Goal: Information Seeking & Learning: Learn about a topic

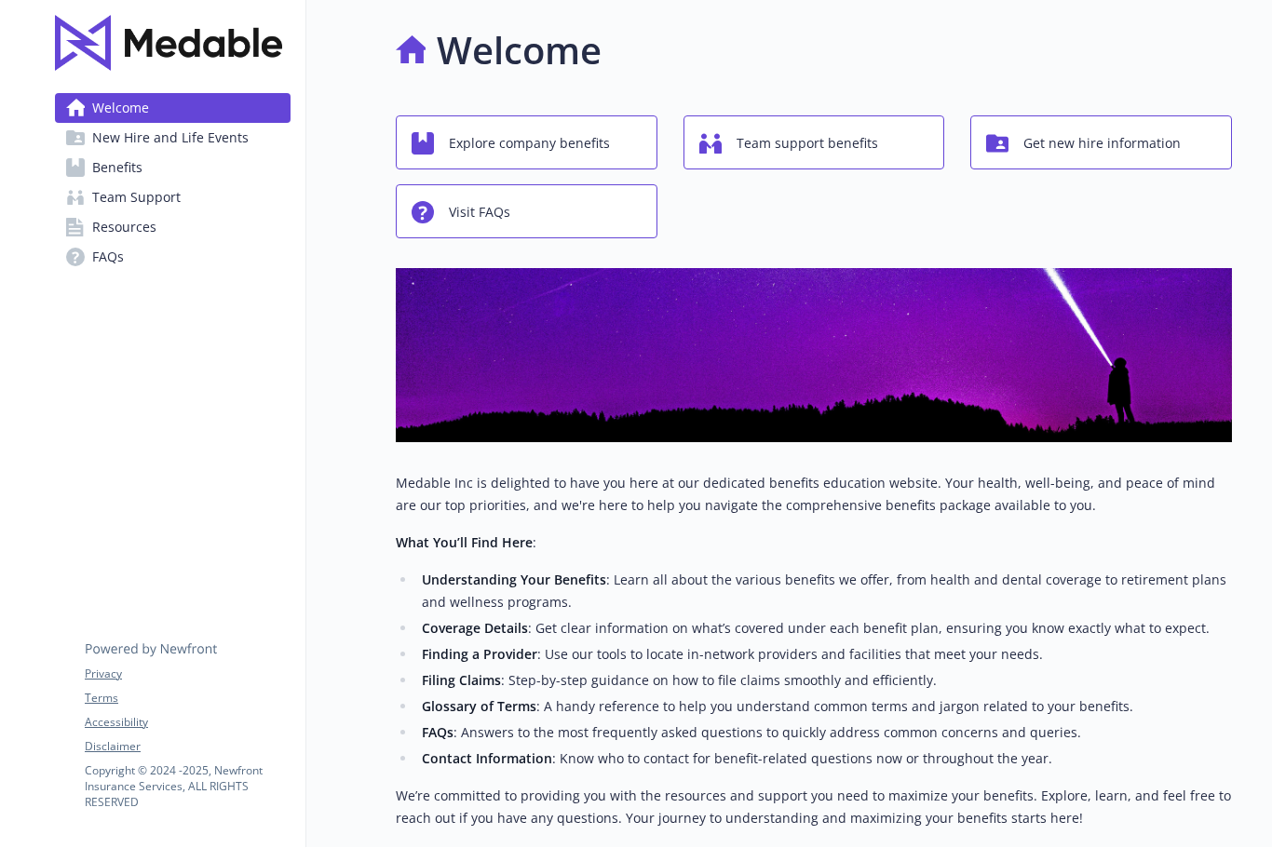
click at [1085, 116] on button "Get new hire information" at bounding box center [1101, 143] width 262 height 54
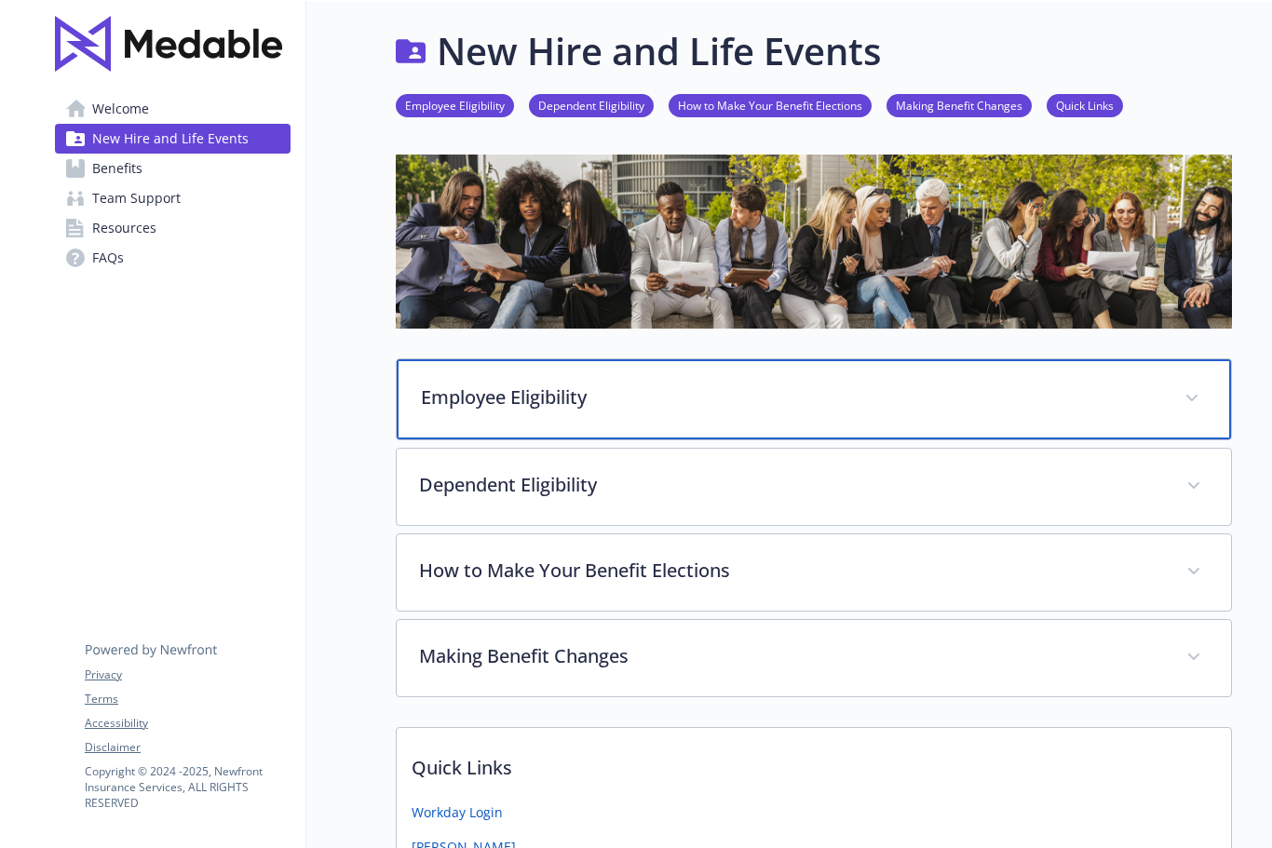
click at [1192, 397] on icon at bounding box center [1191, 398] width 11 height 7
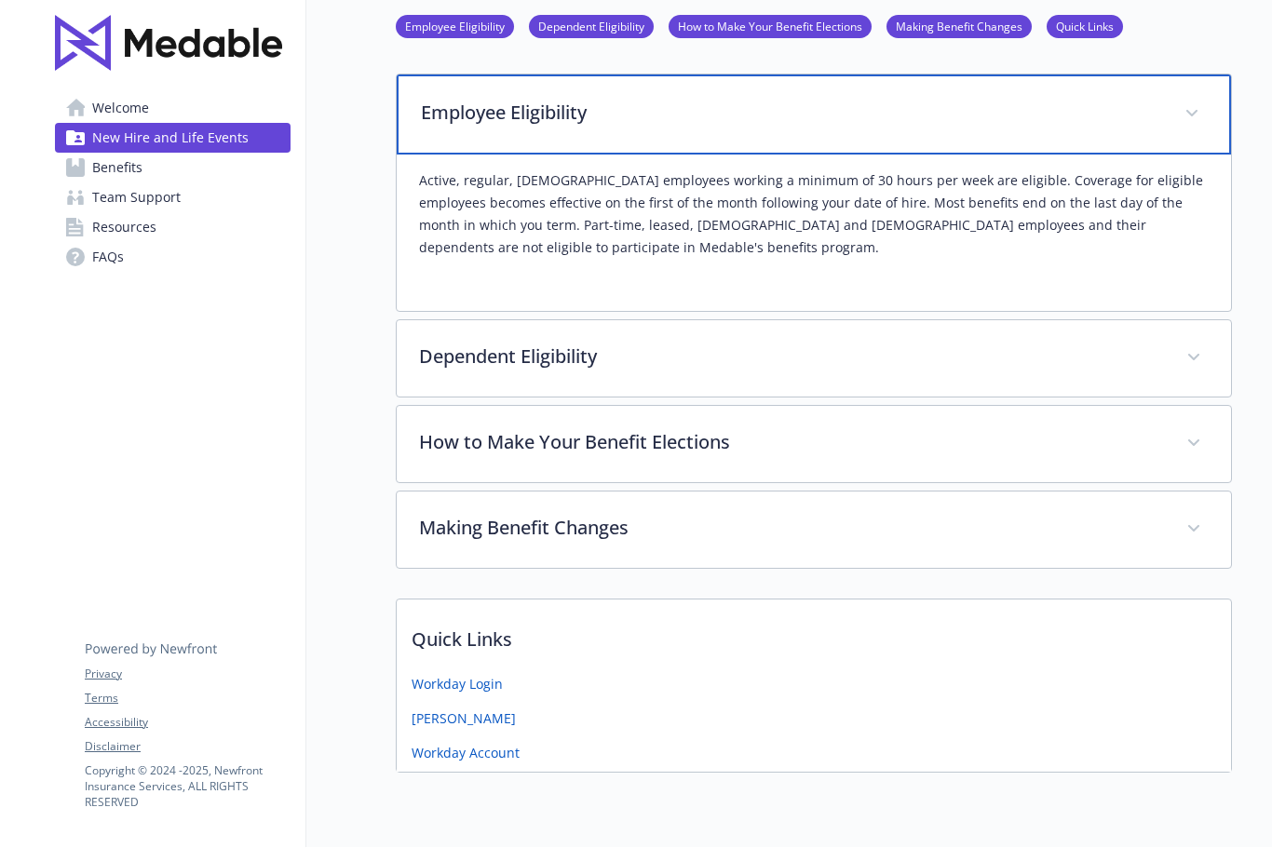
scroll to position [282, 0]
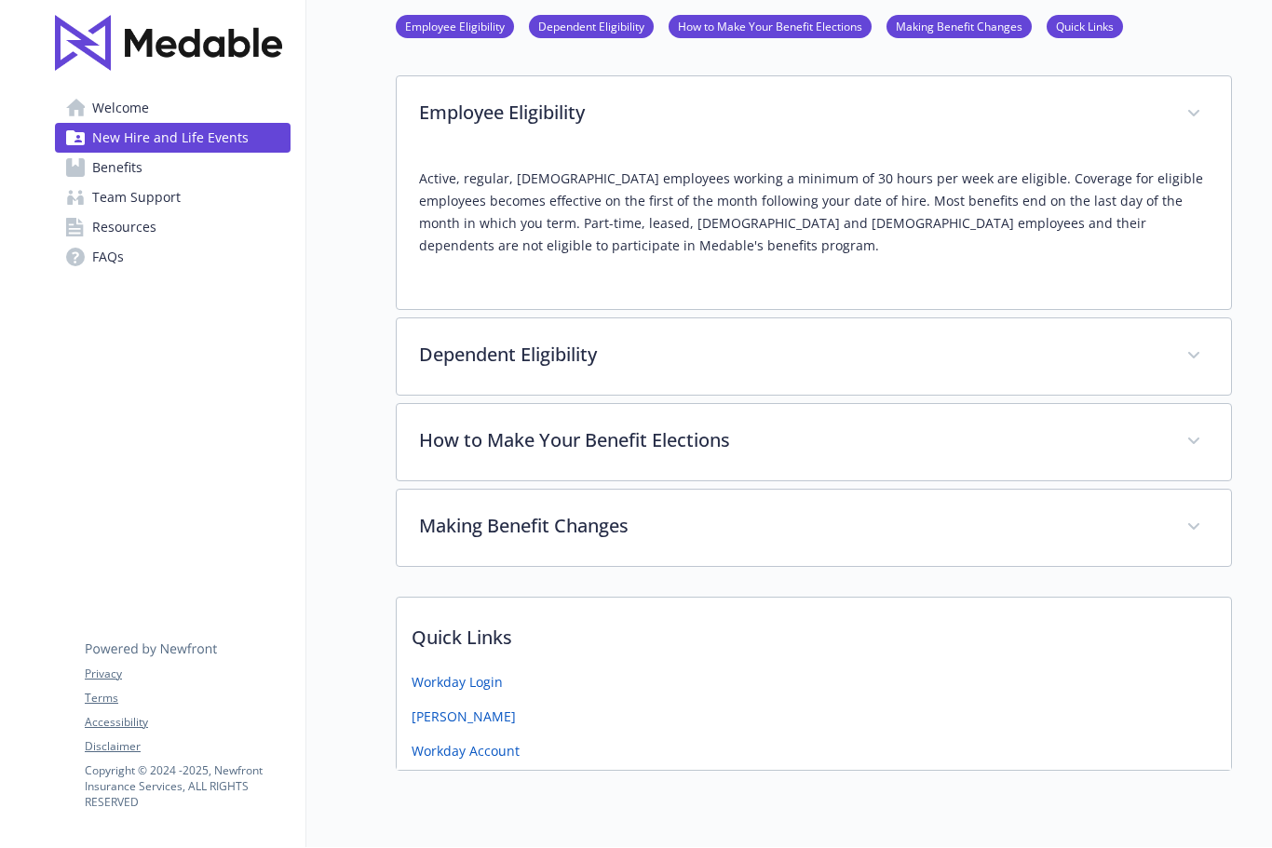
click at [103, 154] on span "Benefits" at bounding box center [117, 169] width 50 height 30
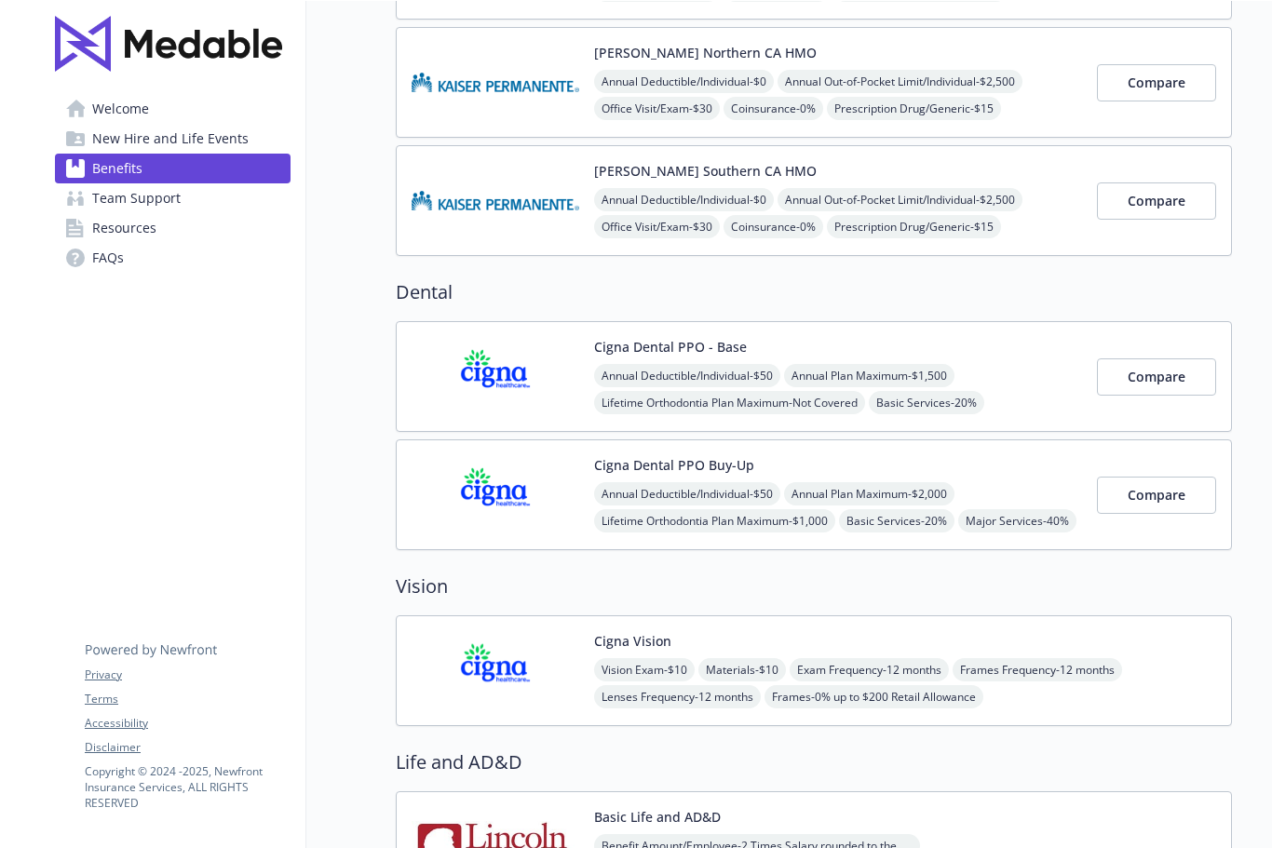
scroll to position [683, 0]
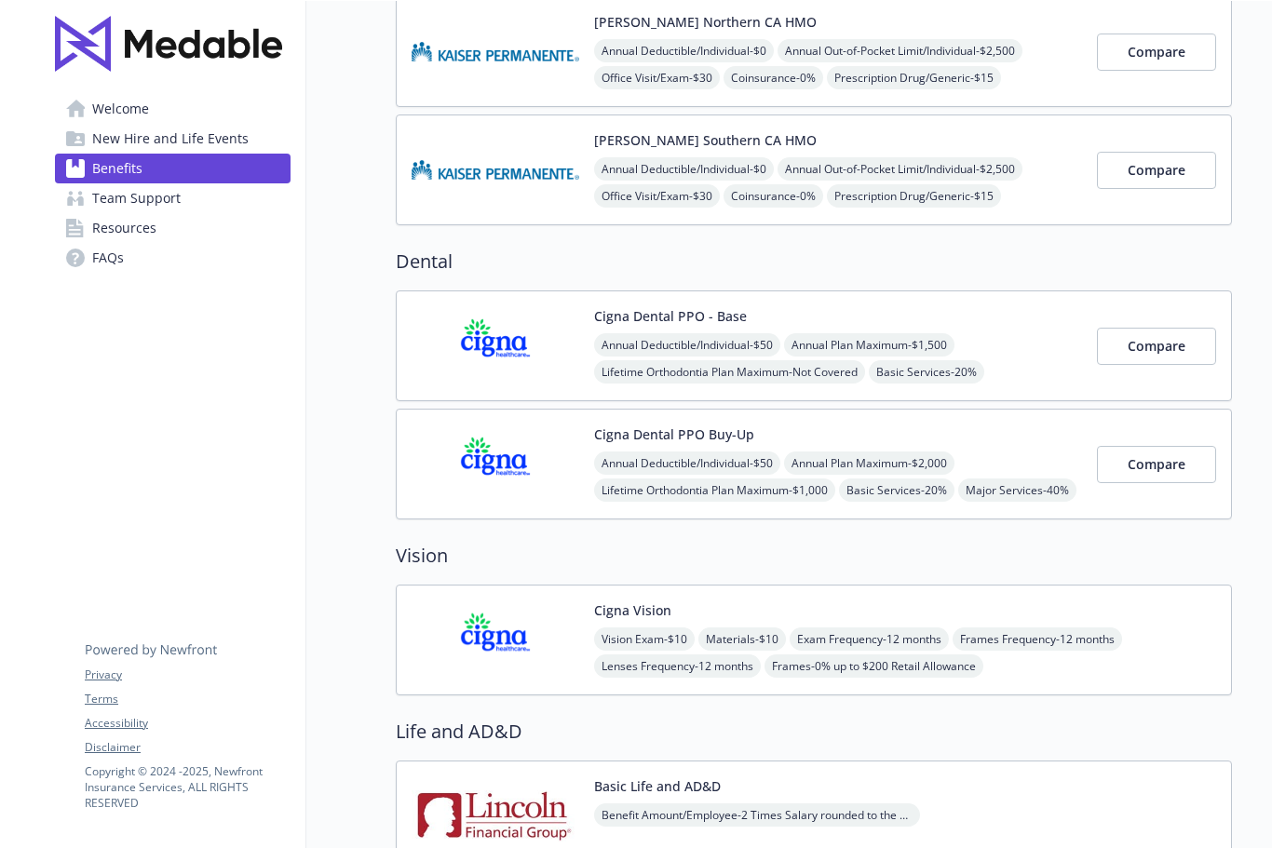
click at [96, 216] on span "Resources" at bounding box center [124, 228] width 64 height 30
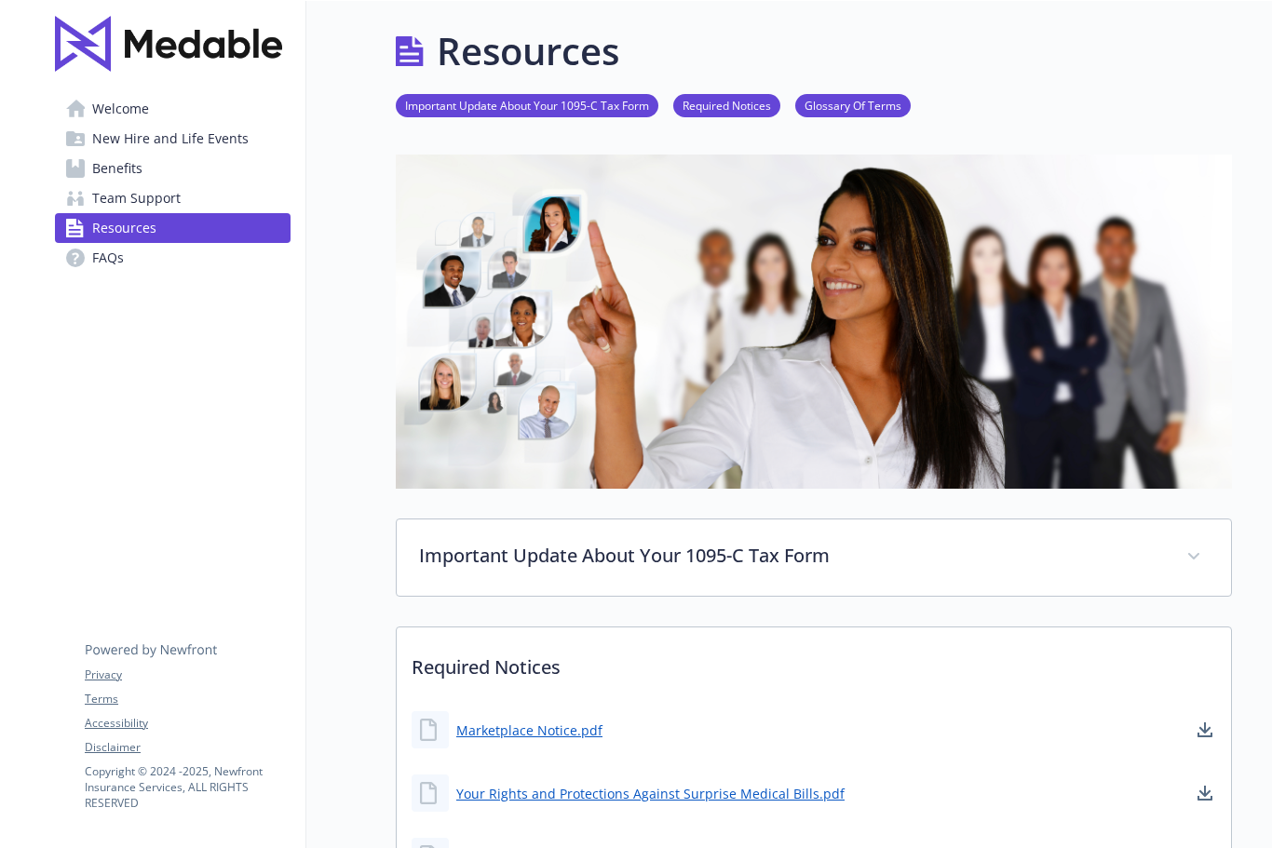
click at [117, 188] on span "Team Support" at bounding box center [136, 198] width 88 height 30
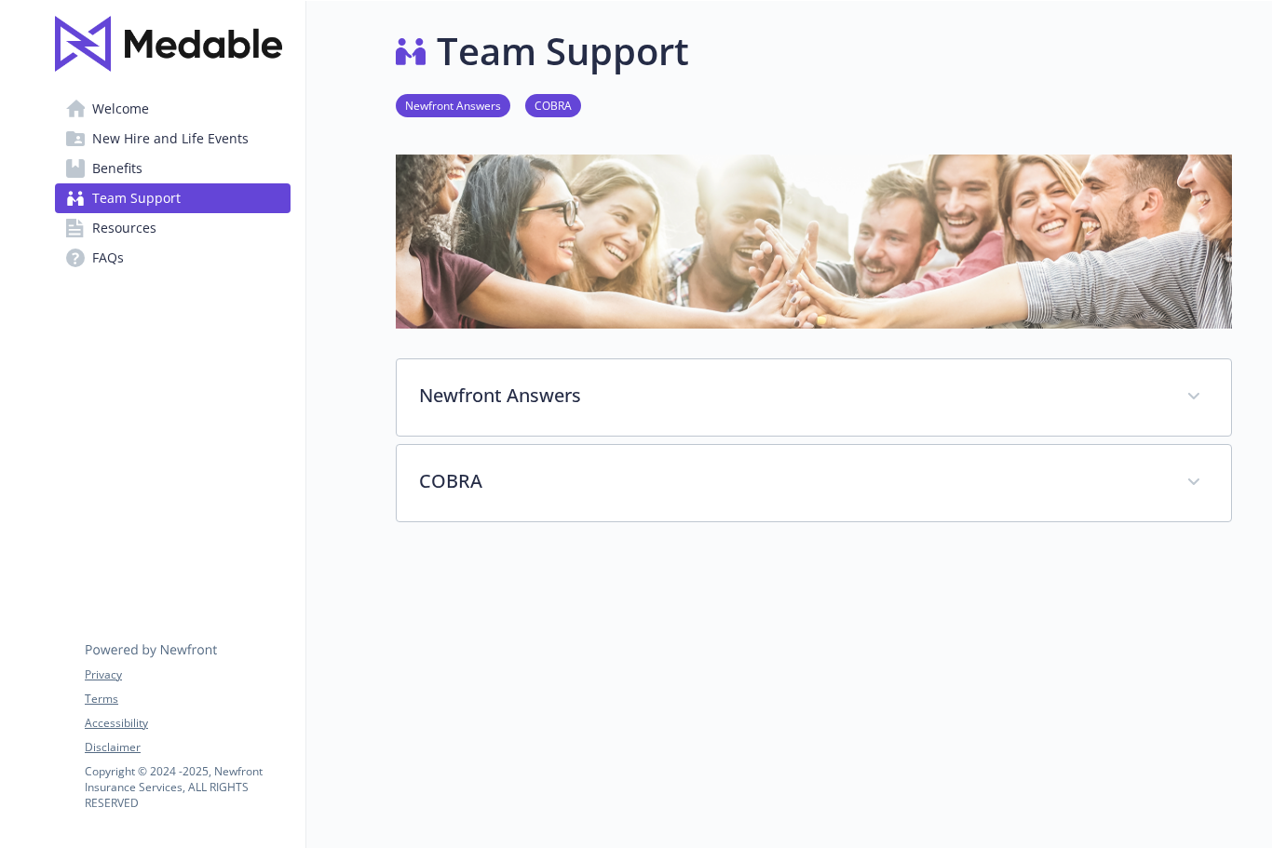
click at [106, 137] on span "New Hire and Life Events" at bounding box center [170, 139] width 156 height 30
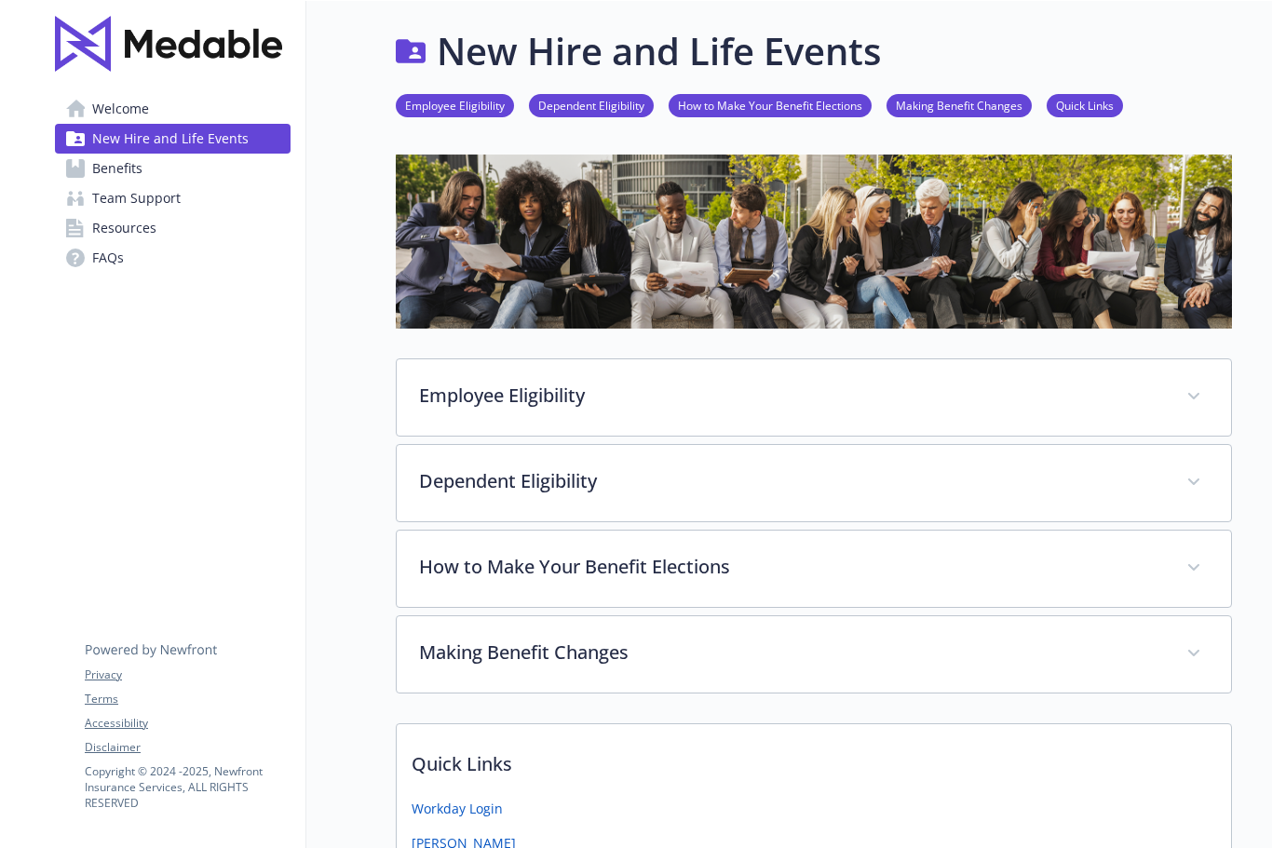
click at [102, 109] on span "Welcome" at bounding box center [120, 109] width 57 height 30
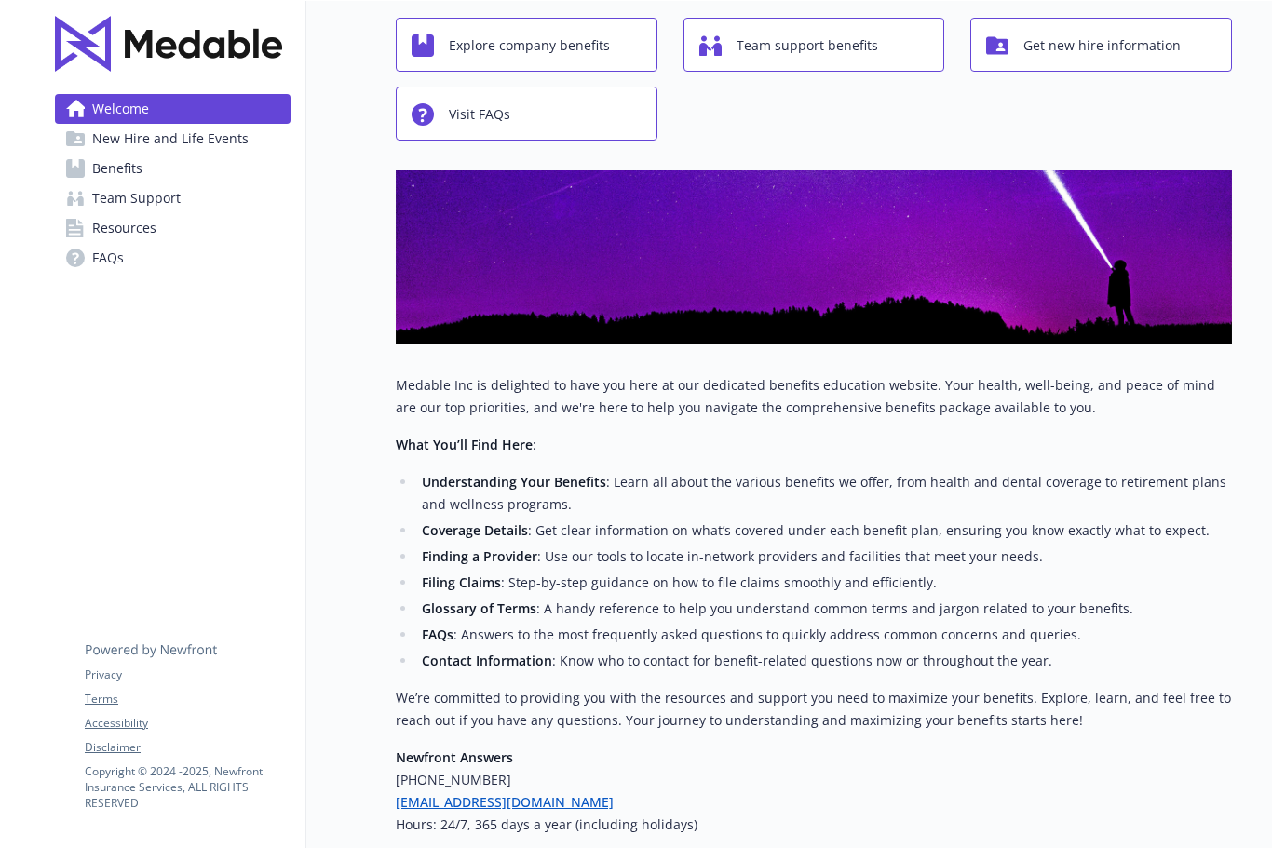
click at [452, 115] on span "Visit FAQs" at bounding box center [479, 114] width 61 height 35
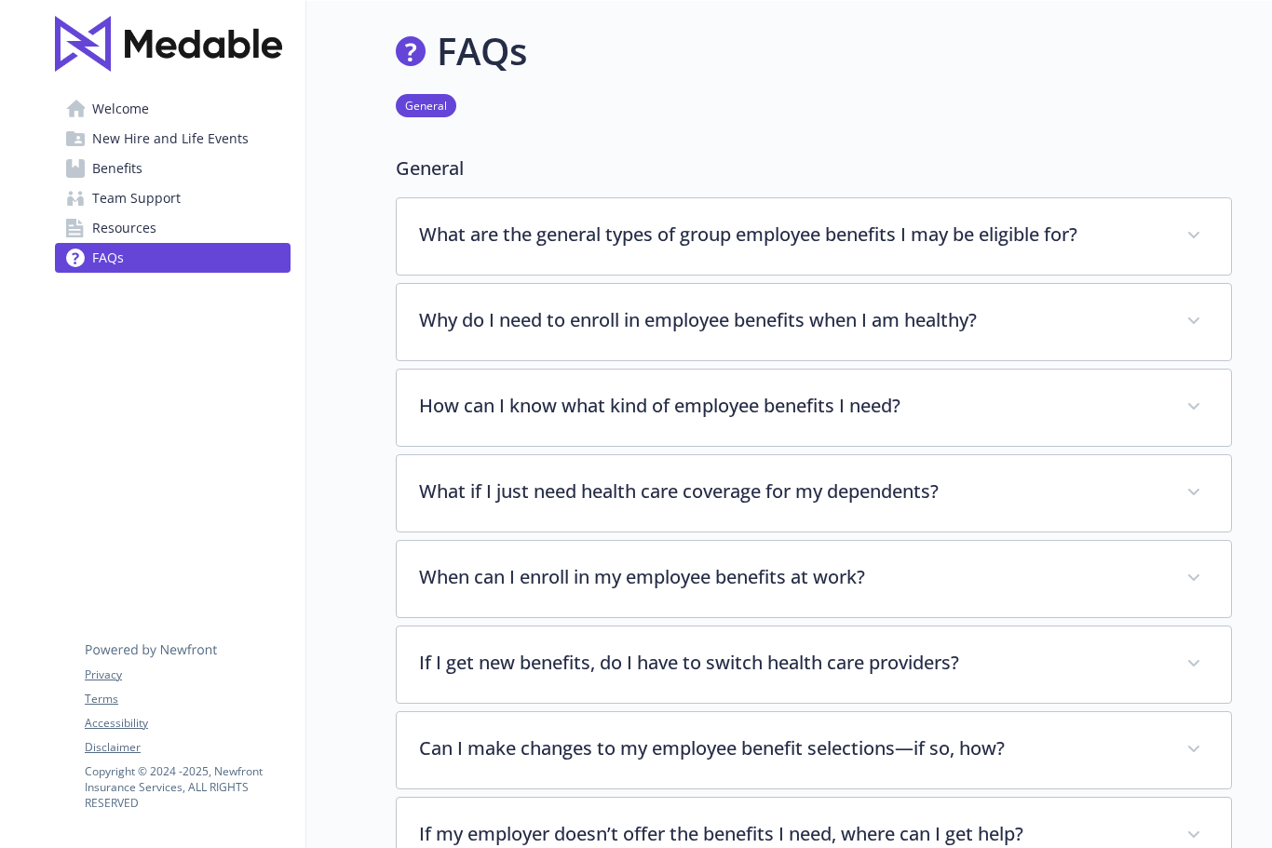
click at [115, 142] on span "New Hire and Life Events" at bounding box center [170, 139] width 156 height 30
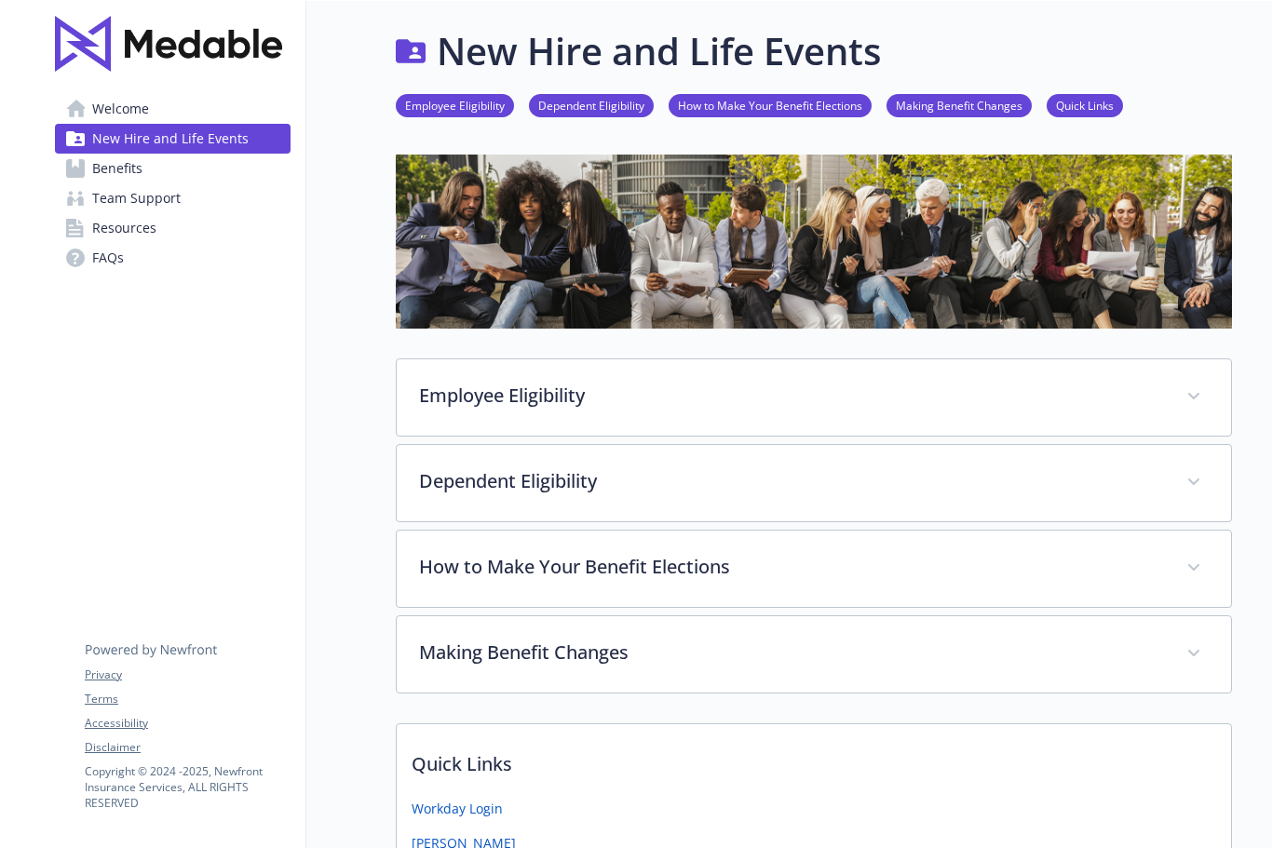
click at [107, 163] on span "Benefits" at bounding box center [117, 169] width 50 height 30
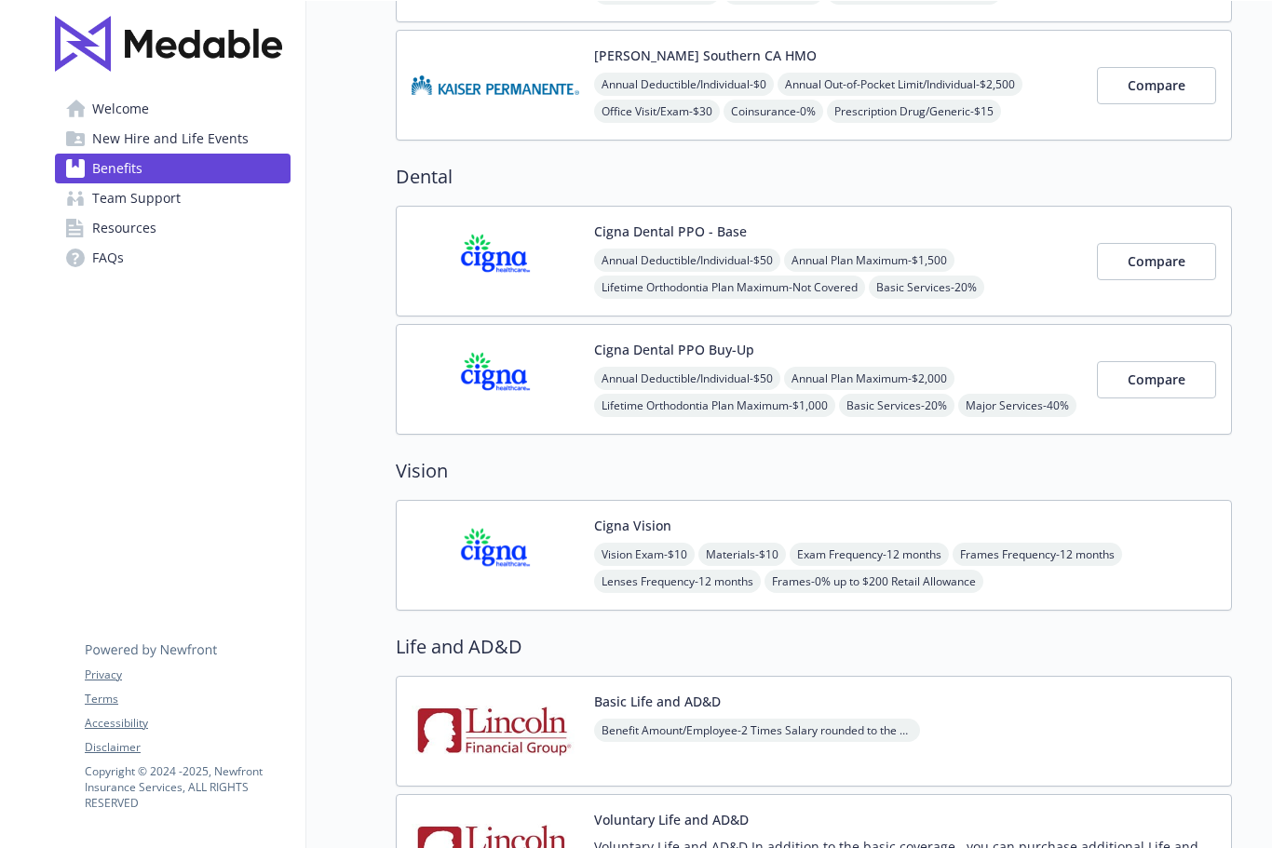
scroll to position [796, 0]
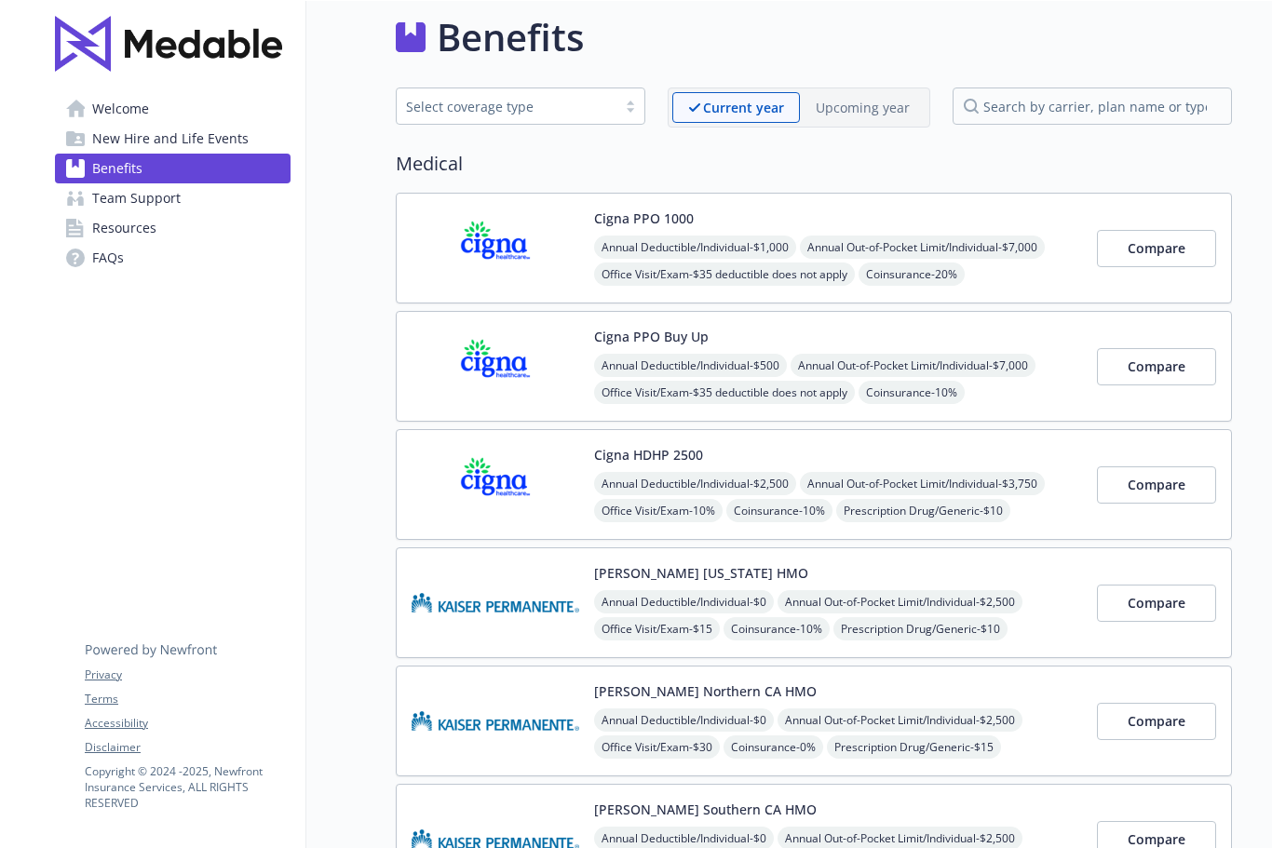
click at [113, 196] on span "Team Support" at bounding box center [136, 198] width 88 height 30
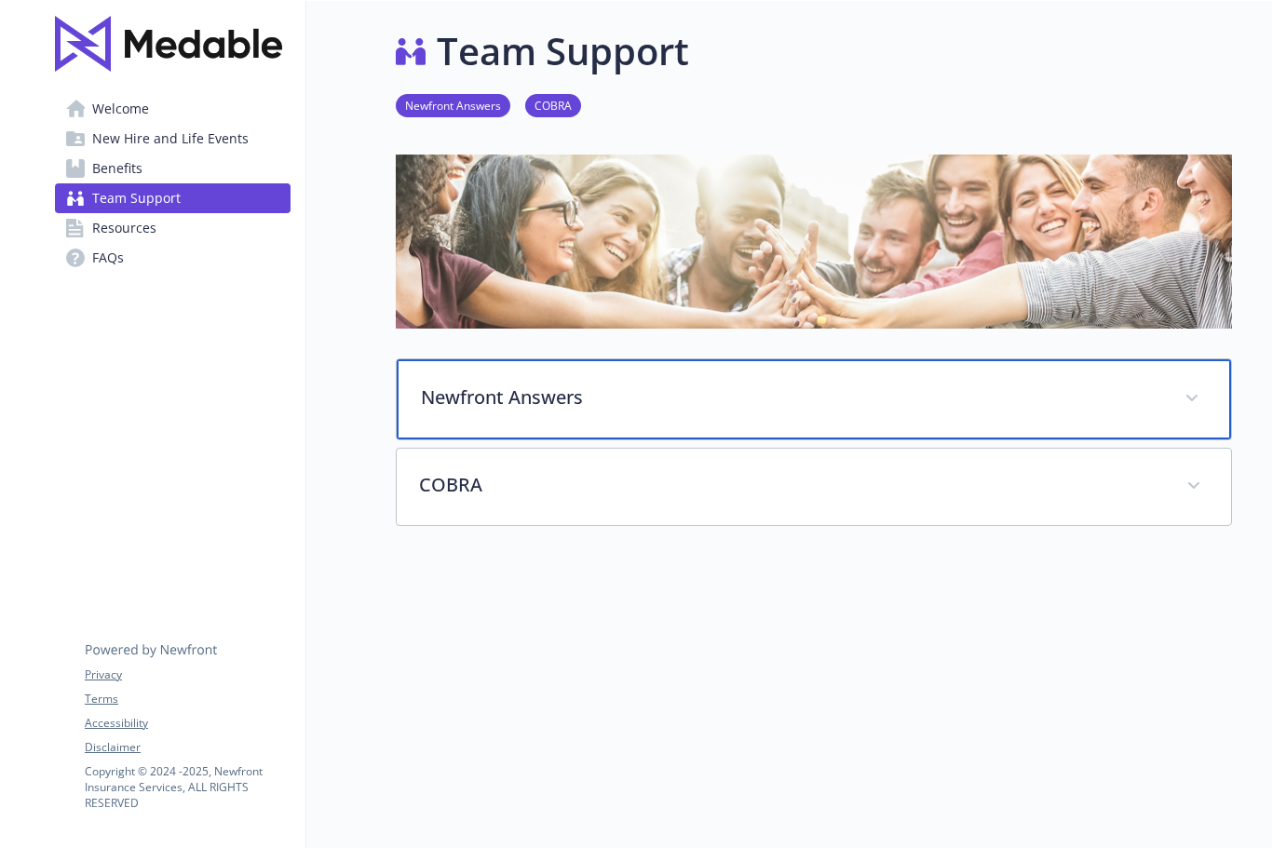
click at [1197, 399] on icon at bounding box center [1191, 398] width 11 height 7
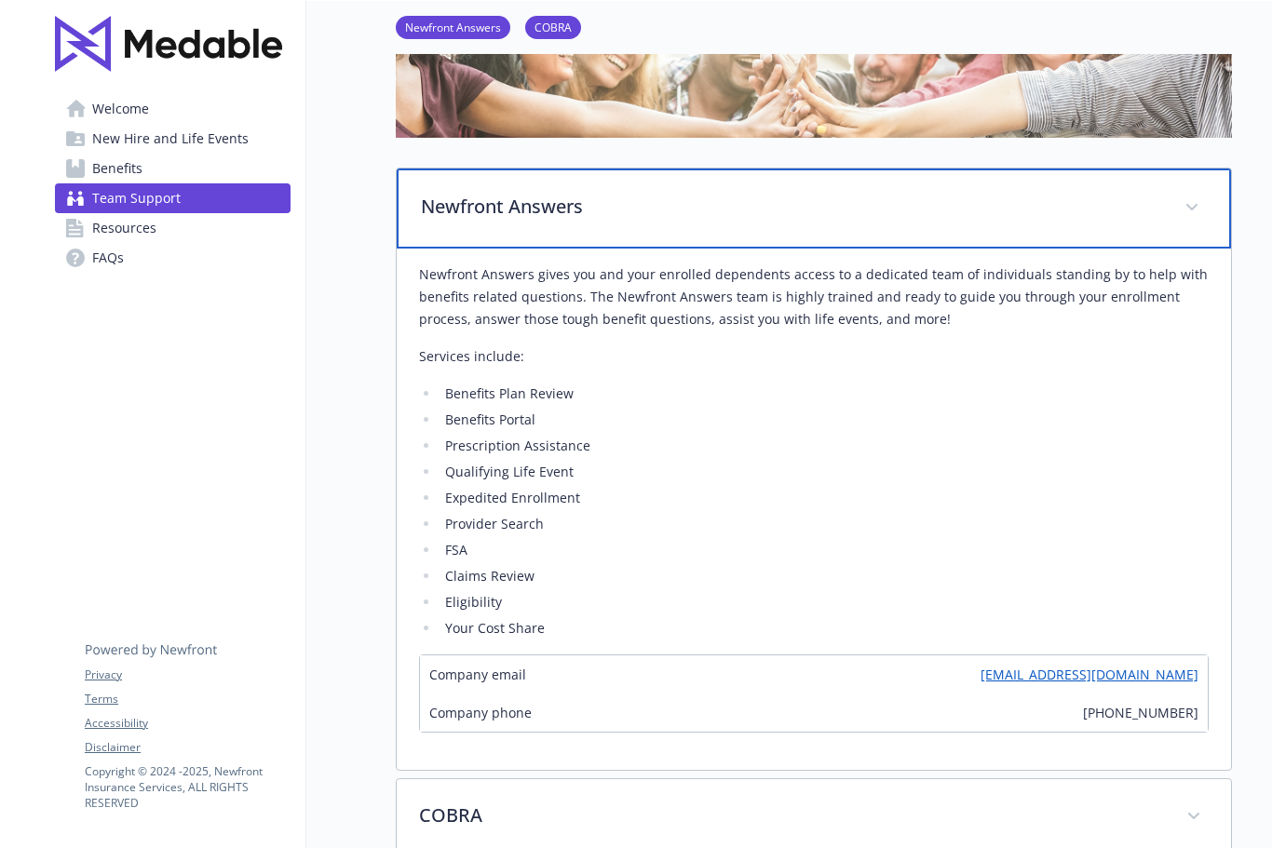
scroll to position [153, 0]
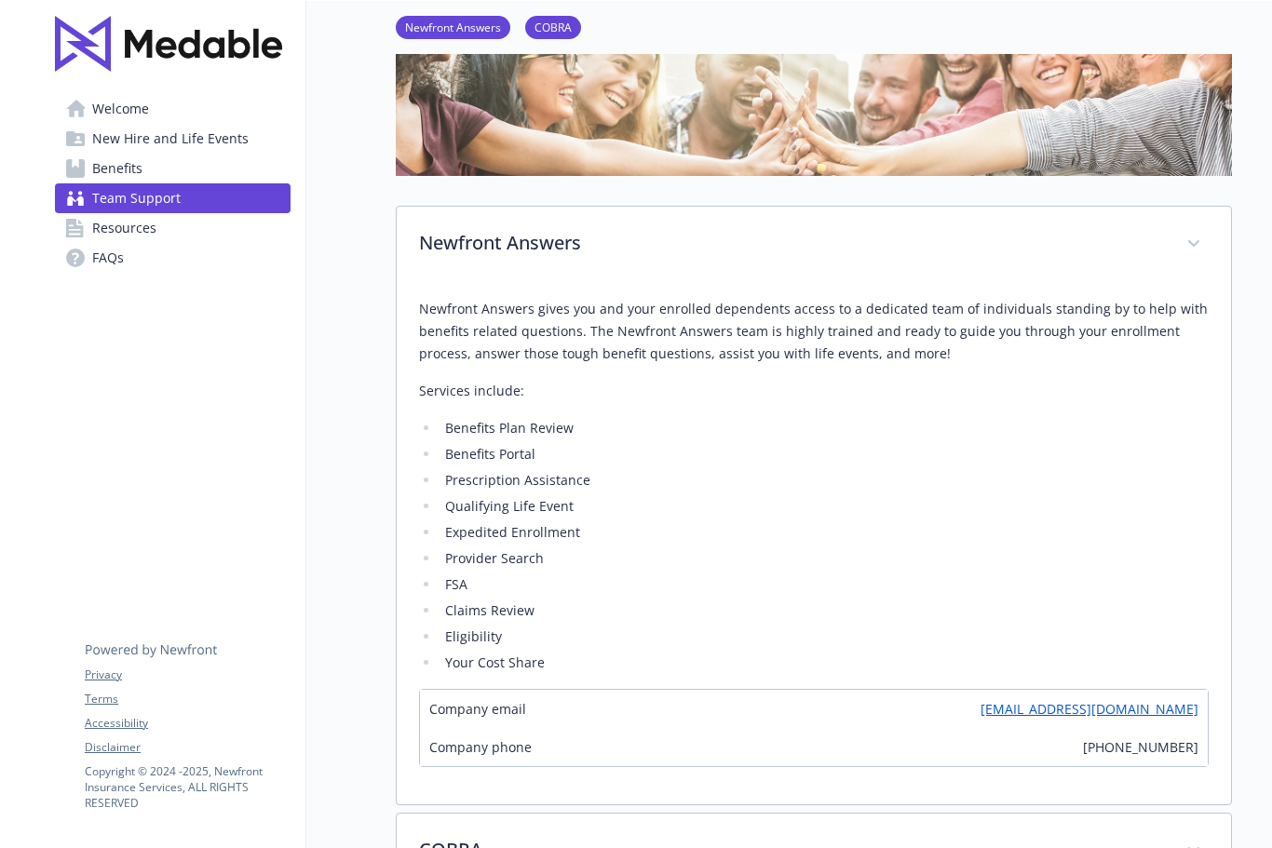
click at [125, 262] on link "FAQs" at bounding box center [173, 258] width 236 height 30
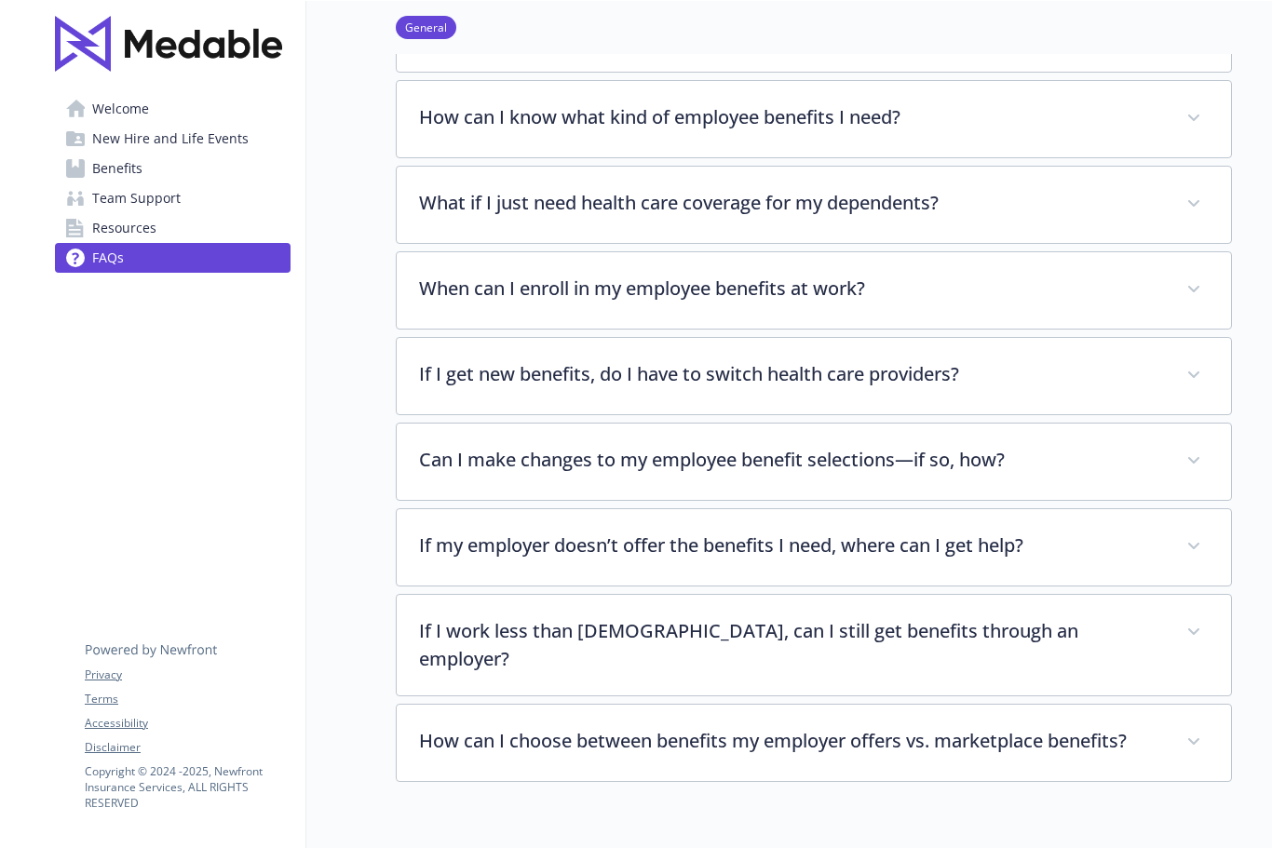
scroll to position [250, 0]
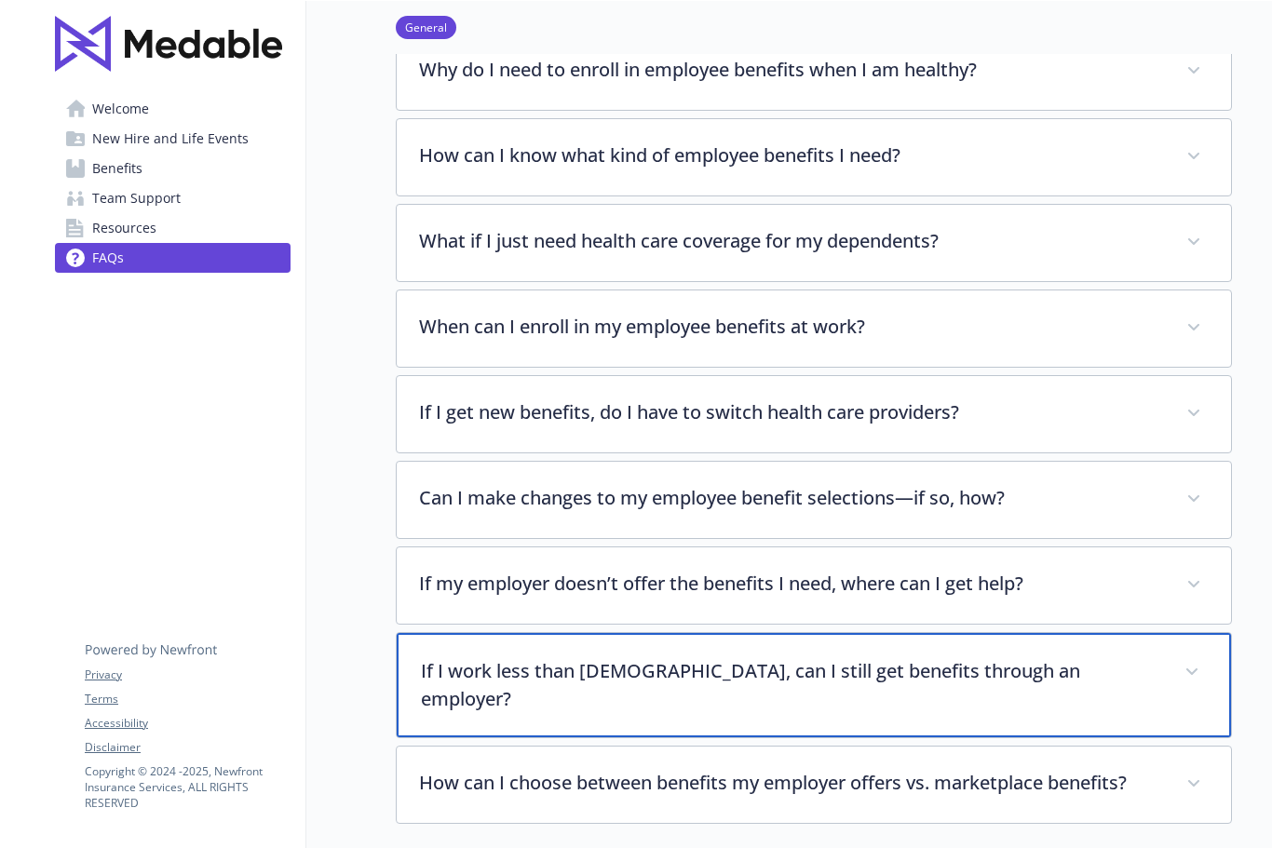
click at [1192, 664] on span at bounding box center [1192, 672] width 30 height 30
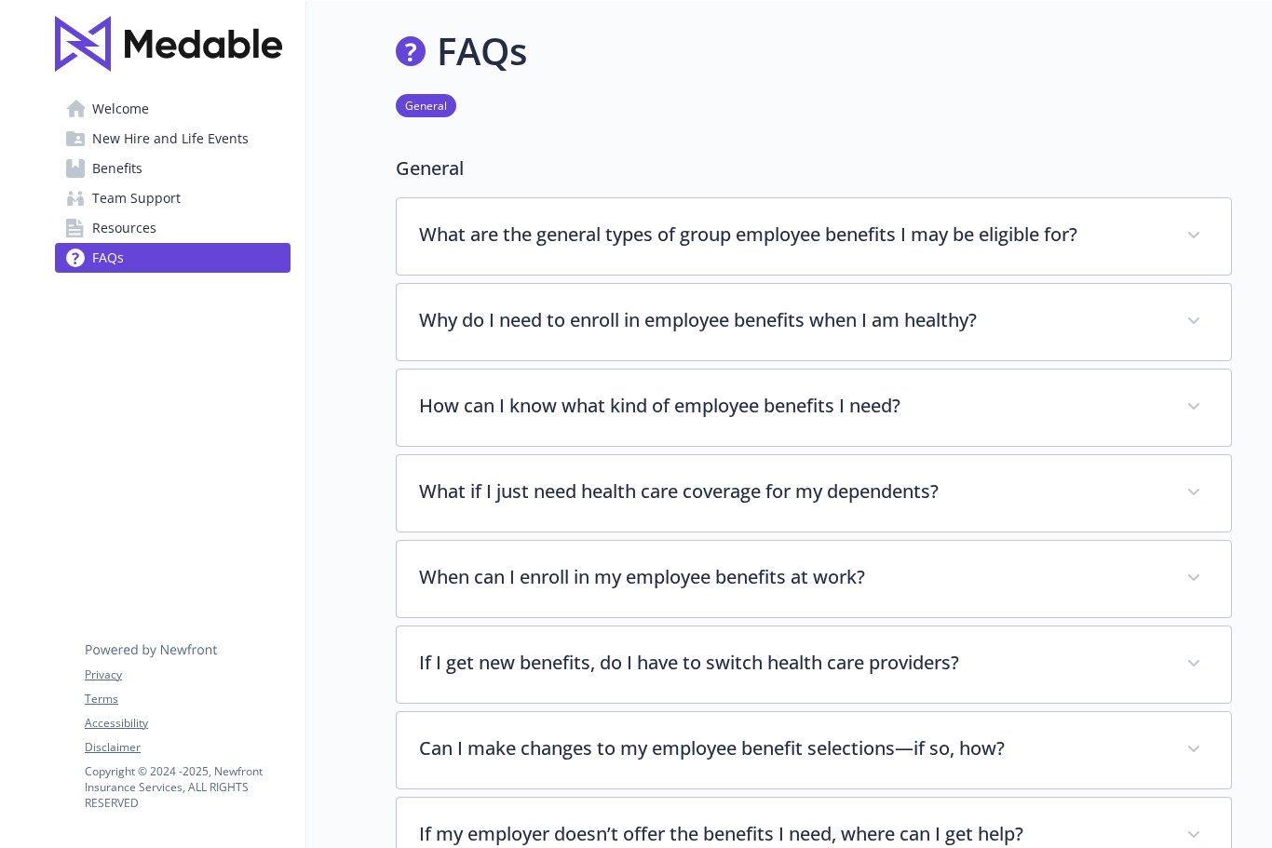
scroll to position [0, 0]
click at [118, 94] on span "Welcome" at bounding box center [120, 109] width 57 height 30
